Goal: Information Seeking & Learning: Find specific fact

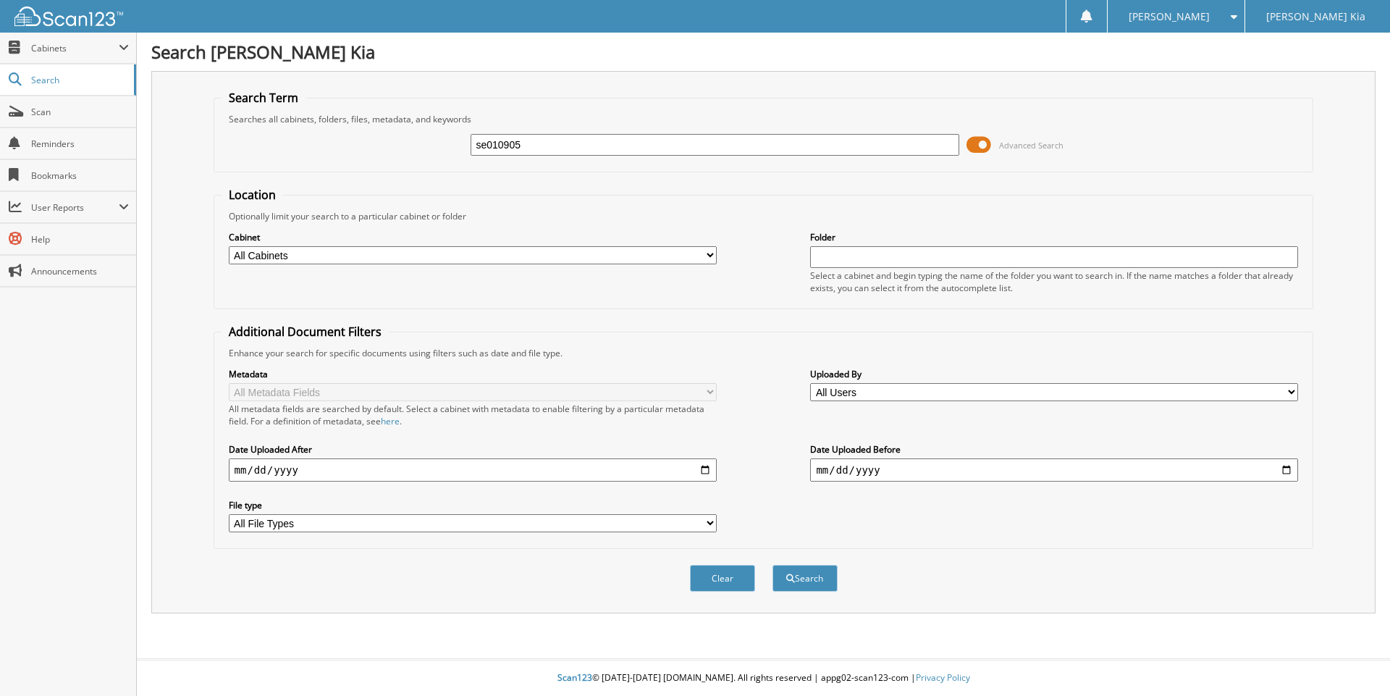
type input "se010905"
click at [773, 565] on button "Search" at bounding box center [805, 578] width 65 height 27
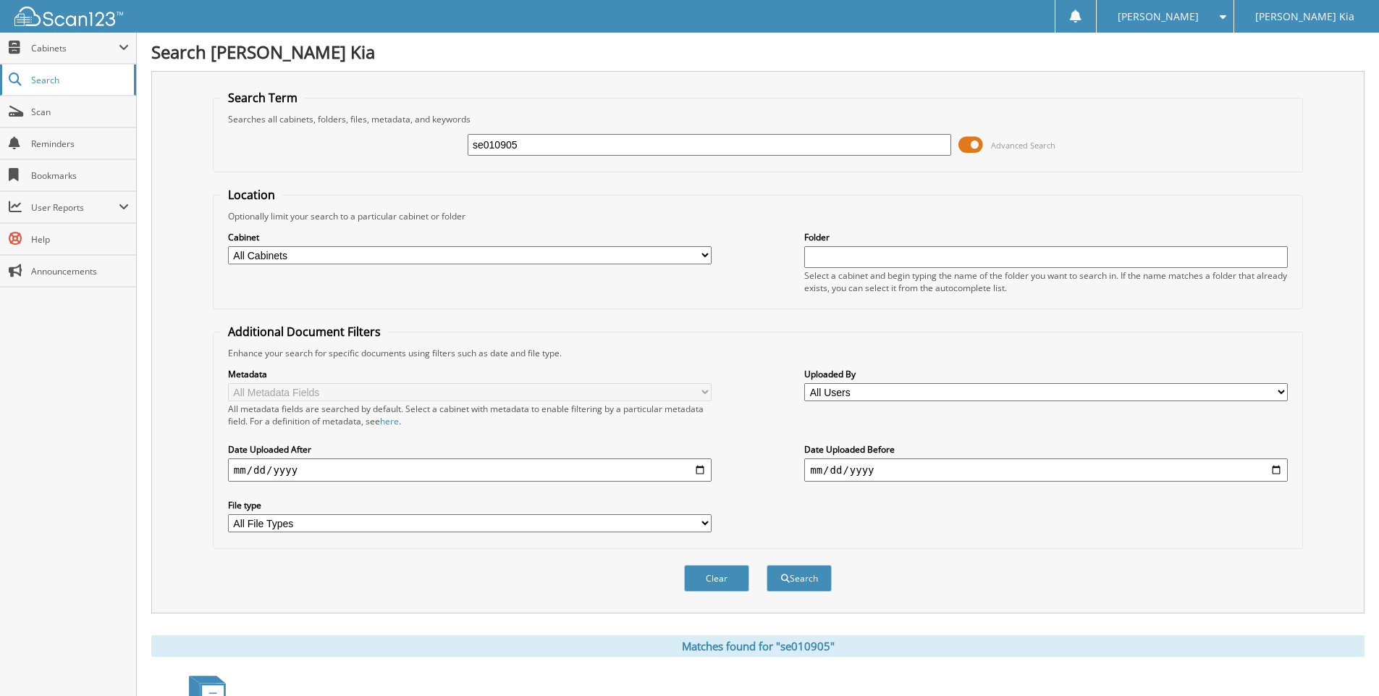
click at [49, 83] on span "Search" at bounding box center [79, 80] width 96 height 12
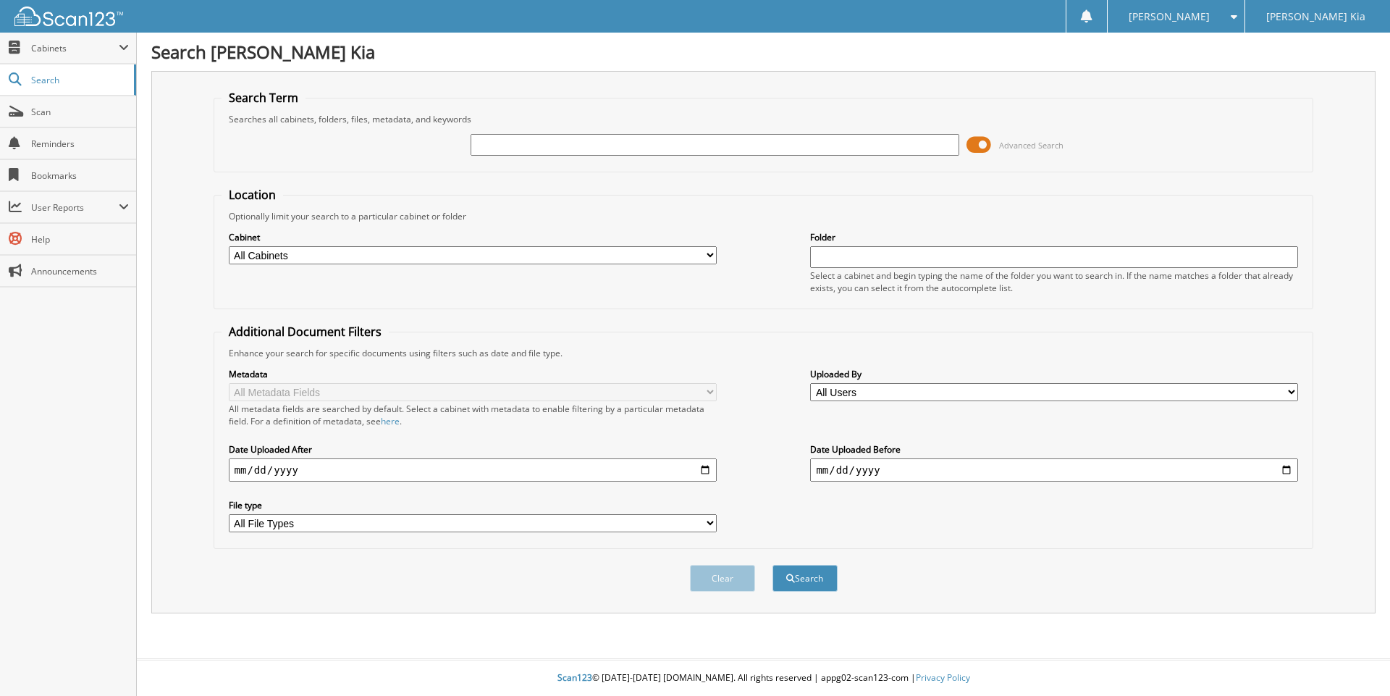
click at [614, 152] on input "text" at bounding box center [715, 145] width 488 height 22
type input "se010905"
click at [773, 565] on button "Search" at bounding box center [805, 578] width 65 height 27
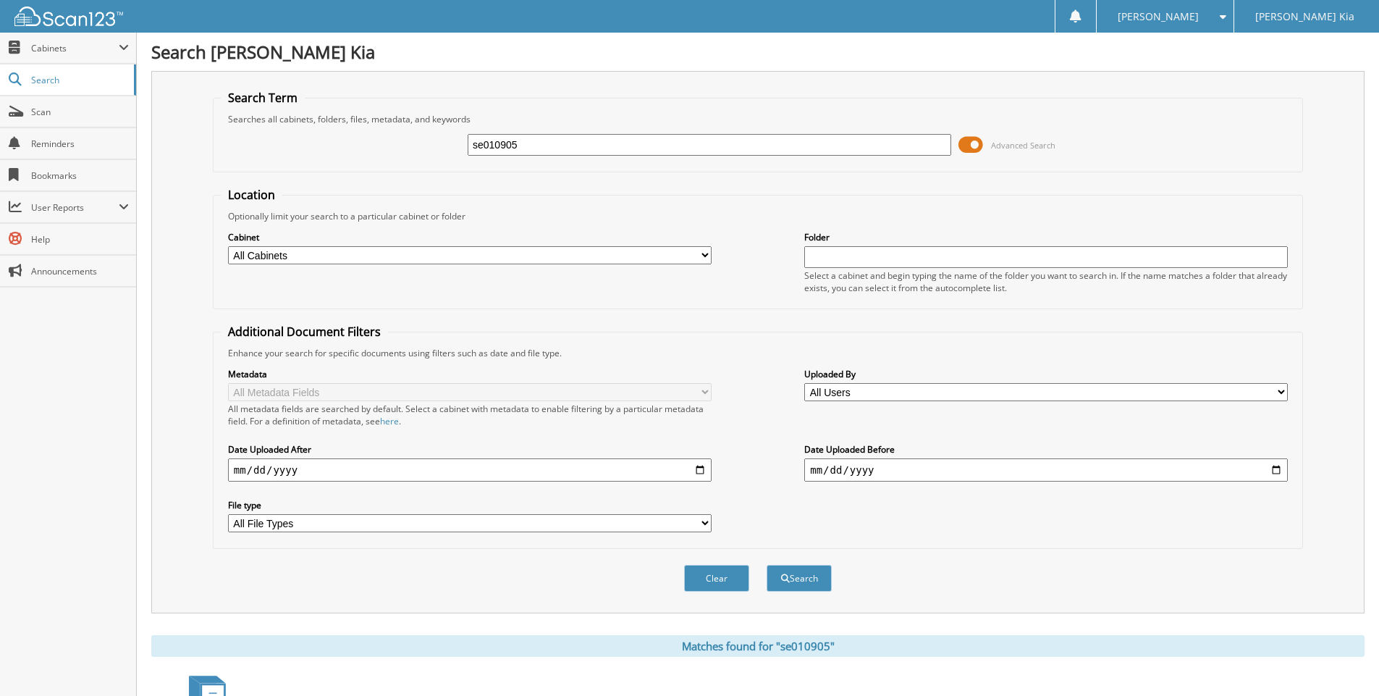
click at [614, 152] on input "se010905" at bounding box center [710, 145] width 484 height 22
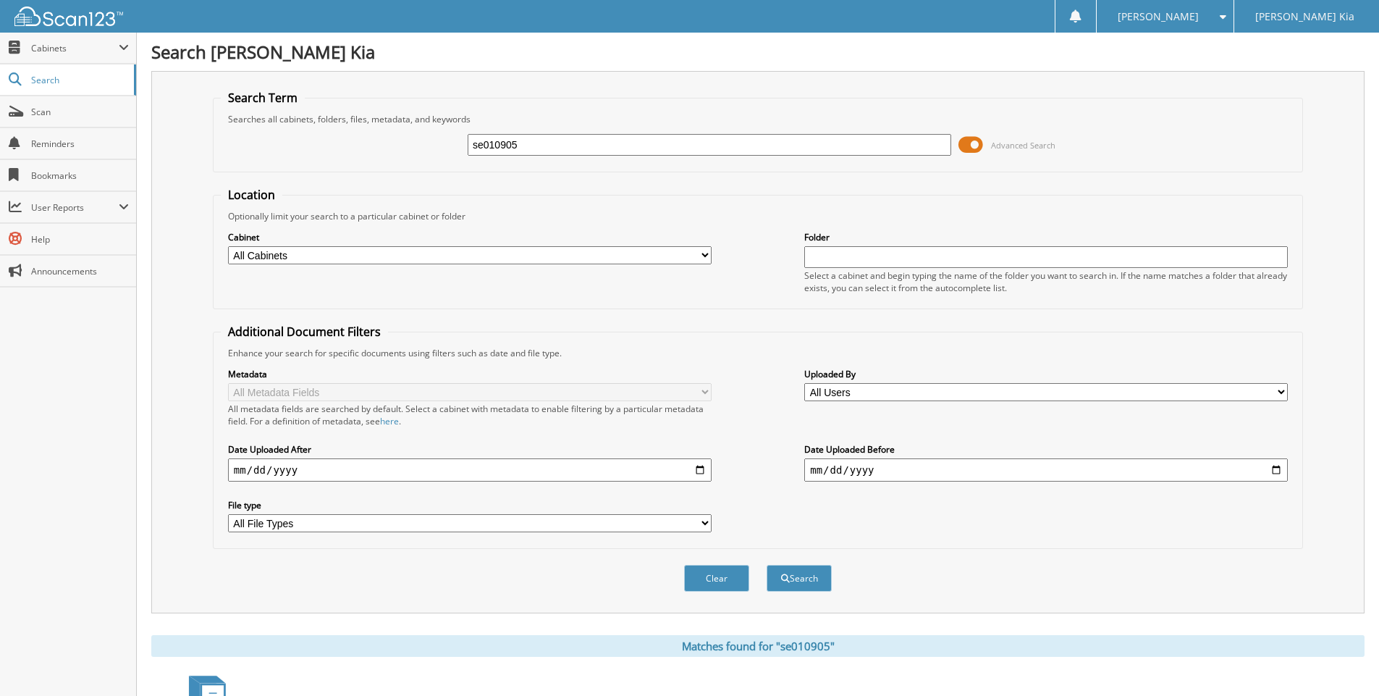
click at [614, 152] on input "se010905" at bounding box center [710, 145] width 484 height 22
click at [547, 144] on input "se010905" at bounding box center [710, 145] width 484 height 22
click at [974, 144] on span at bounding box center [971, 145] width 25 height 22
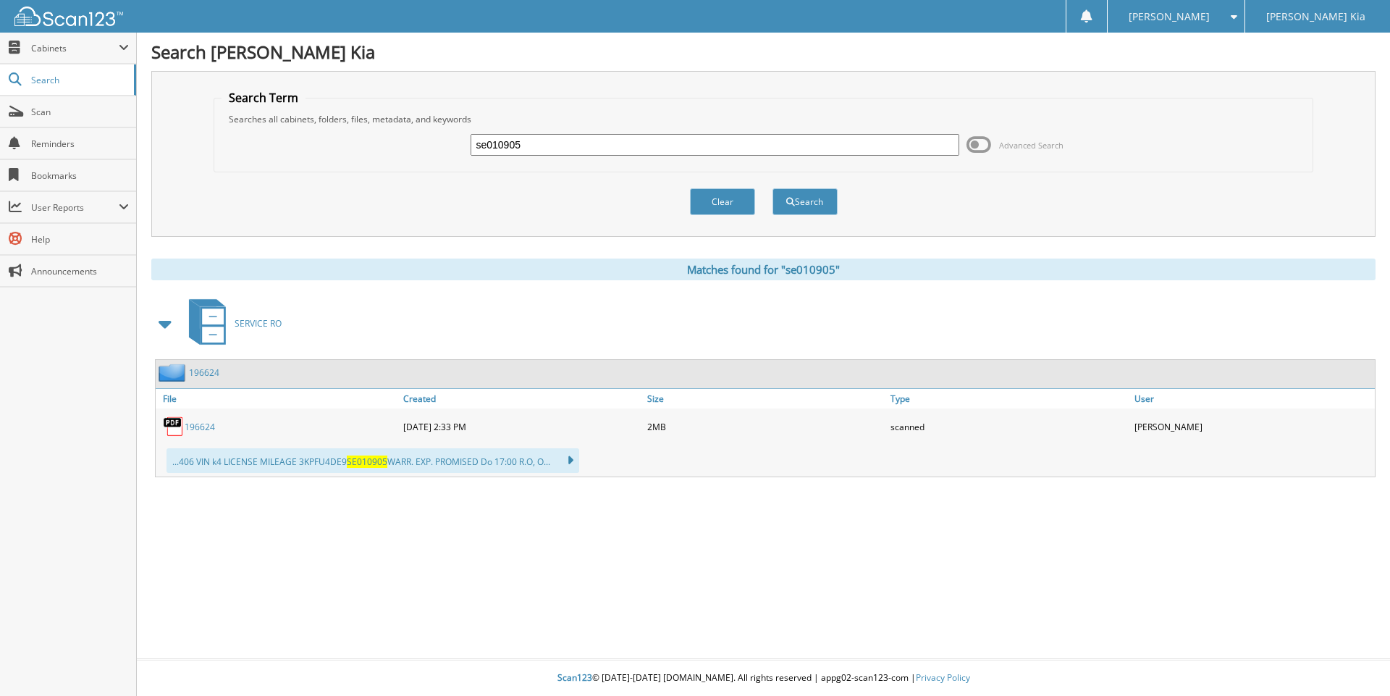
click at [191, 424] on link "196624" at bounding box center [200, 427] width 30 height 12
